Goal: Task Accomplishment & Management: Manage account settings

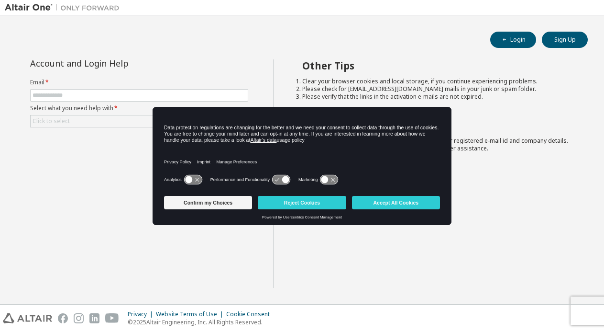
click at [100, 161] on div "Account and Login Help Email * Select what you need help with * Click to select…" at bounding box center [139, 173] width 268 height 228
click at [204, 207] on button "Confirm my Choices" at bounding box center [208, 202] width 88 height 13
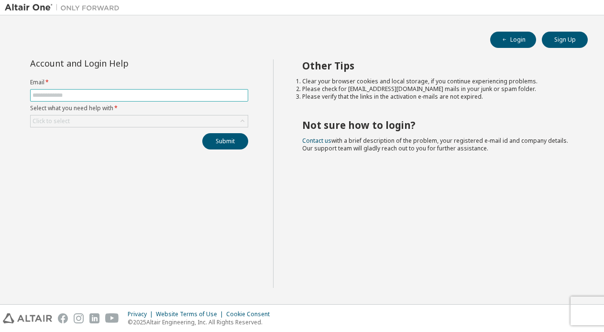
click at [107, 98] on input "text" at bounding box center [139, 95] width 213 height 8
drag, startPoint x: 107, startPoint y: 98, endPoint x: 92, endPoint y: 95, distance: 15.6
click at [92, 95] on input "text" at bounding box center [139, 95] width 213 height 8
type input "**********"
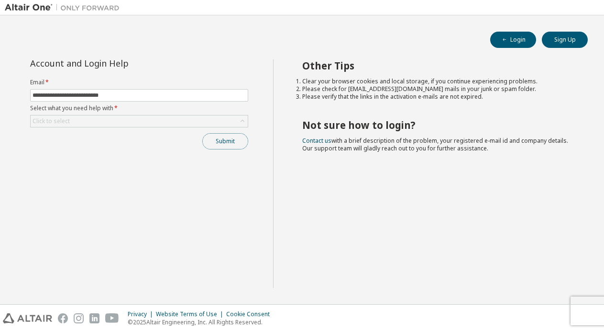
click at [223, 145] on button "Submit" at bounding box center [225, 141] width 46 height 16
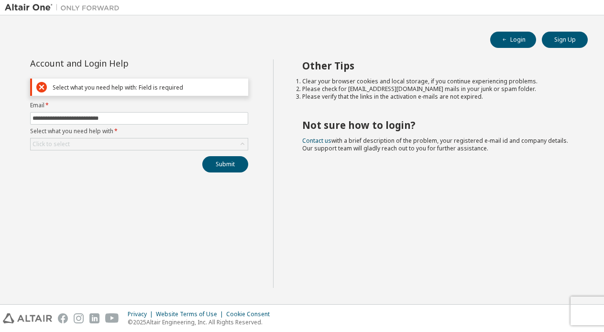
click at [189, 86] on div "Select what you need help with: Field is required" at bounding box center [148, 87] width 191 height 7
drag, startPoint x: 133, startPoint y: 119, endPoint x: 29, endPoint y: 124, distance: 104.0
click at [29, 124] on div "**********" at bounding box center [139, 115] width 230 height 113
click at [87, 223] on div "**********" at bounding box center [139, 173] width 268 height 228
click at [229, 143] on div "Click to select" at bounding box center [139, 143] width 217 height 11
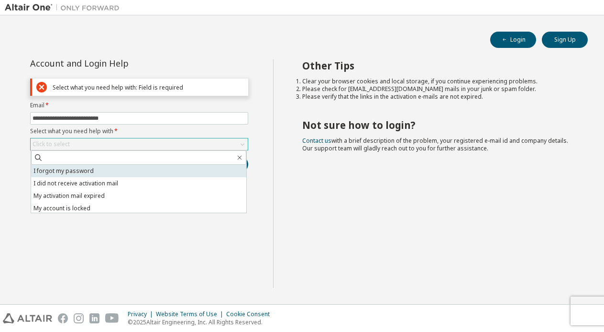
click at [165, 174] on li "I forgot my password" at bounding box center [138, 171] width 215 height 12
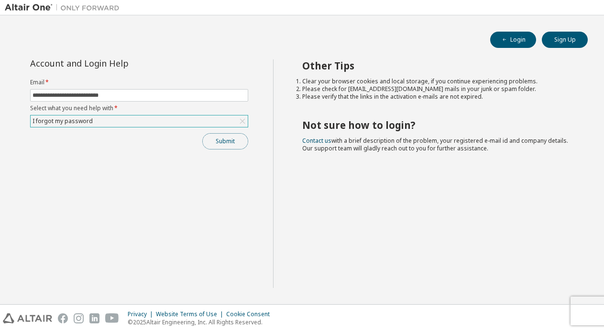
click at [222, 142] on button "Submit" at bounding box center [225, 141] width 46 height 16
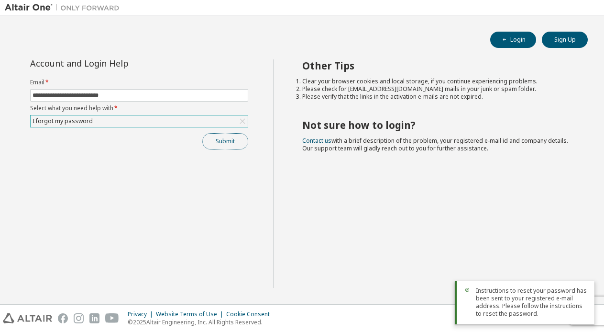
click at [226, 143] on button "Submit" at bounding box center [225, 141] width 46 height 16
click at [225, 141] on button "Submit" at bounding box center [225, 141] width 46 height 16
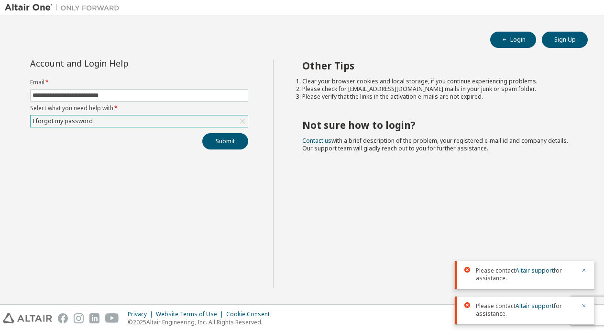
click at [189, 122] on div "I forgot my password" at bounding box center [139, 120] width 217 height 11
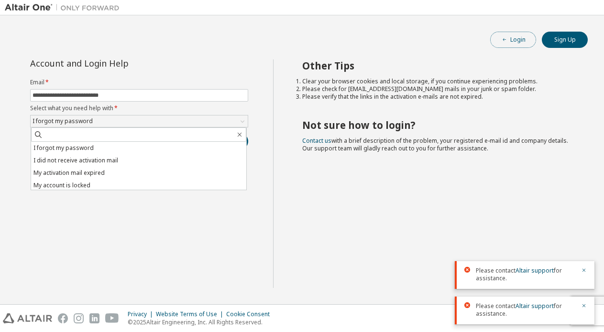
click at [508, 41] on icon "button" at bounding box center [505, 40] width 6 height 6
